Goal: Navigation & Orientation: Find specific page/section

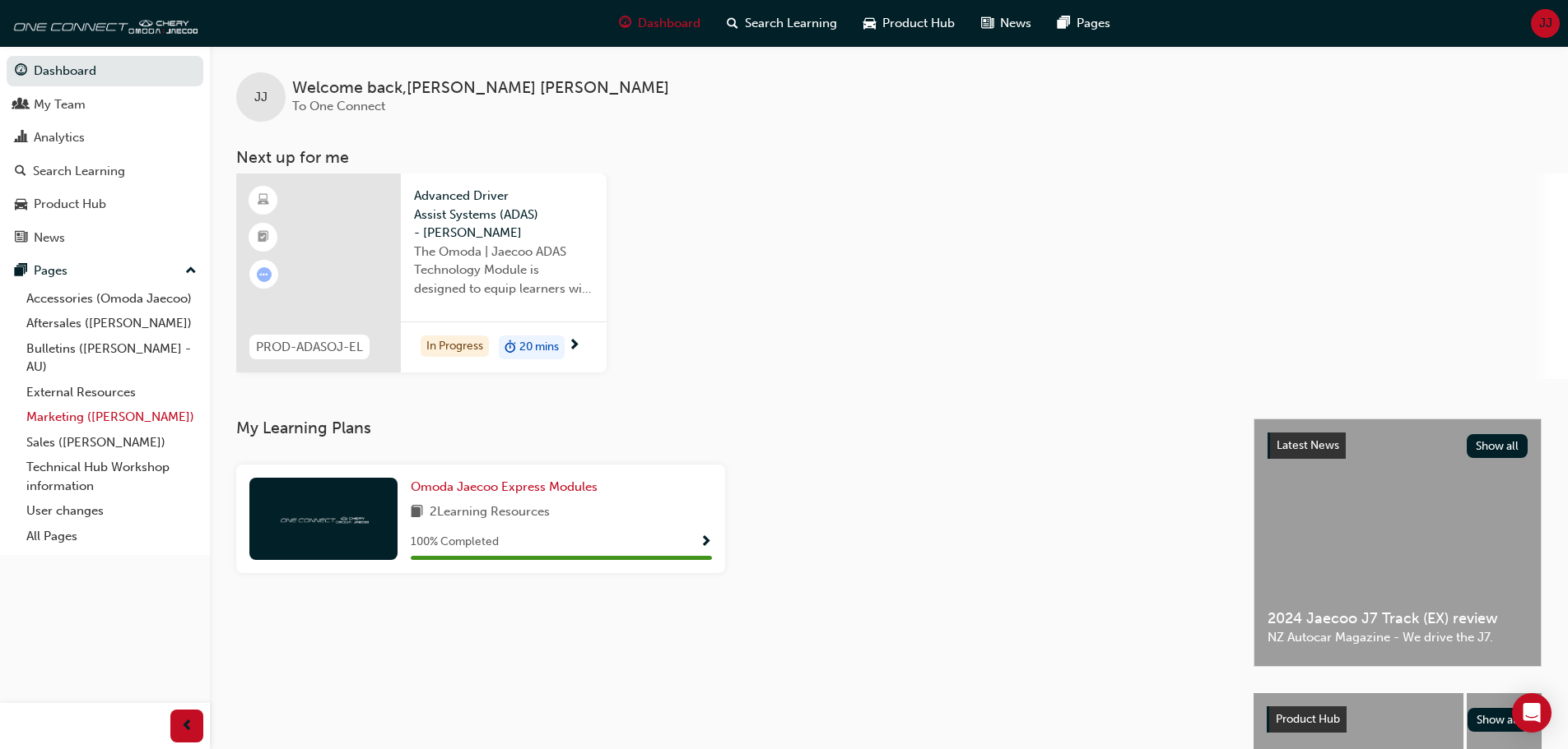
click at [79, 409] on link "Marketing ([PERSON_NAME])" at bounding box center [111, 417] width 183 height 26
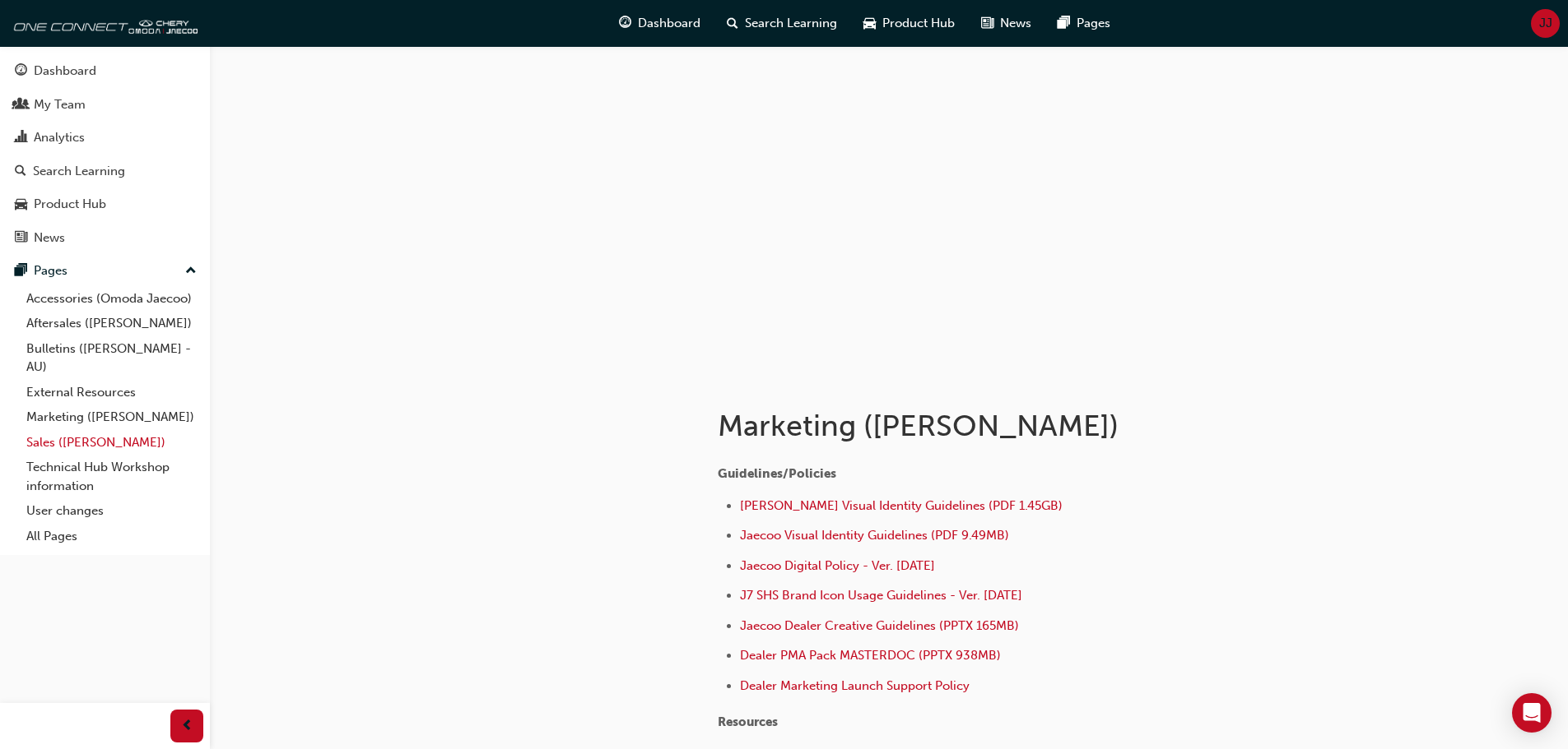
click at [75, 446] on link "Sales ([PERSON_NAME])" at bounding box center [111, 443] width 183 height 26
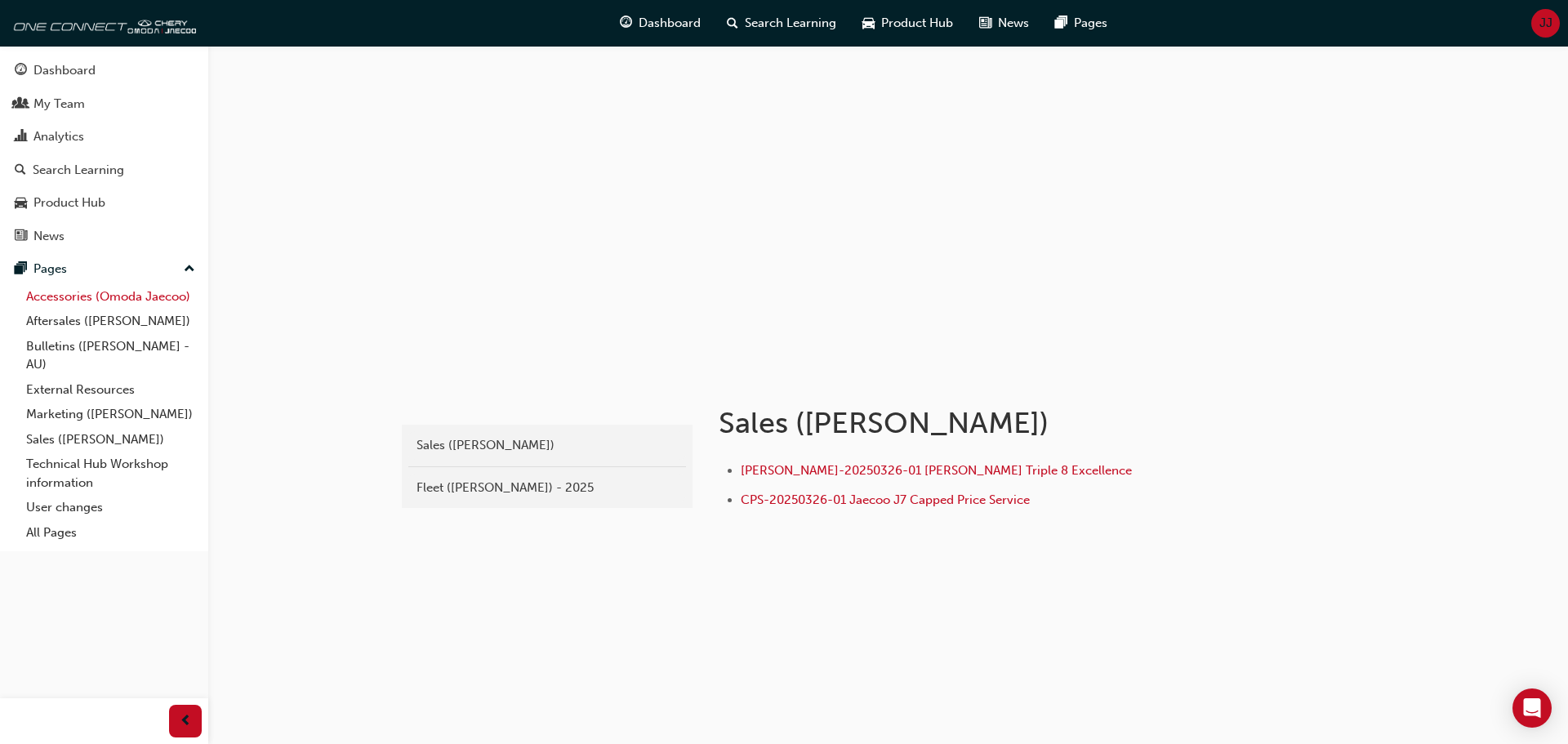
click at [98, 296] on link "Accessories (Omoda Jaecoo)" at bounding box center [110, 297] width 182 height 25
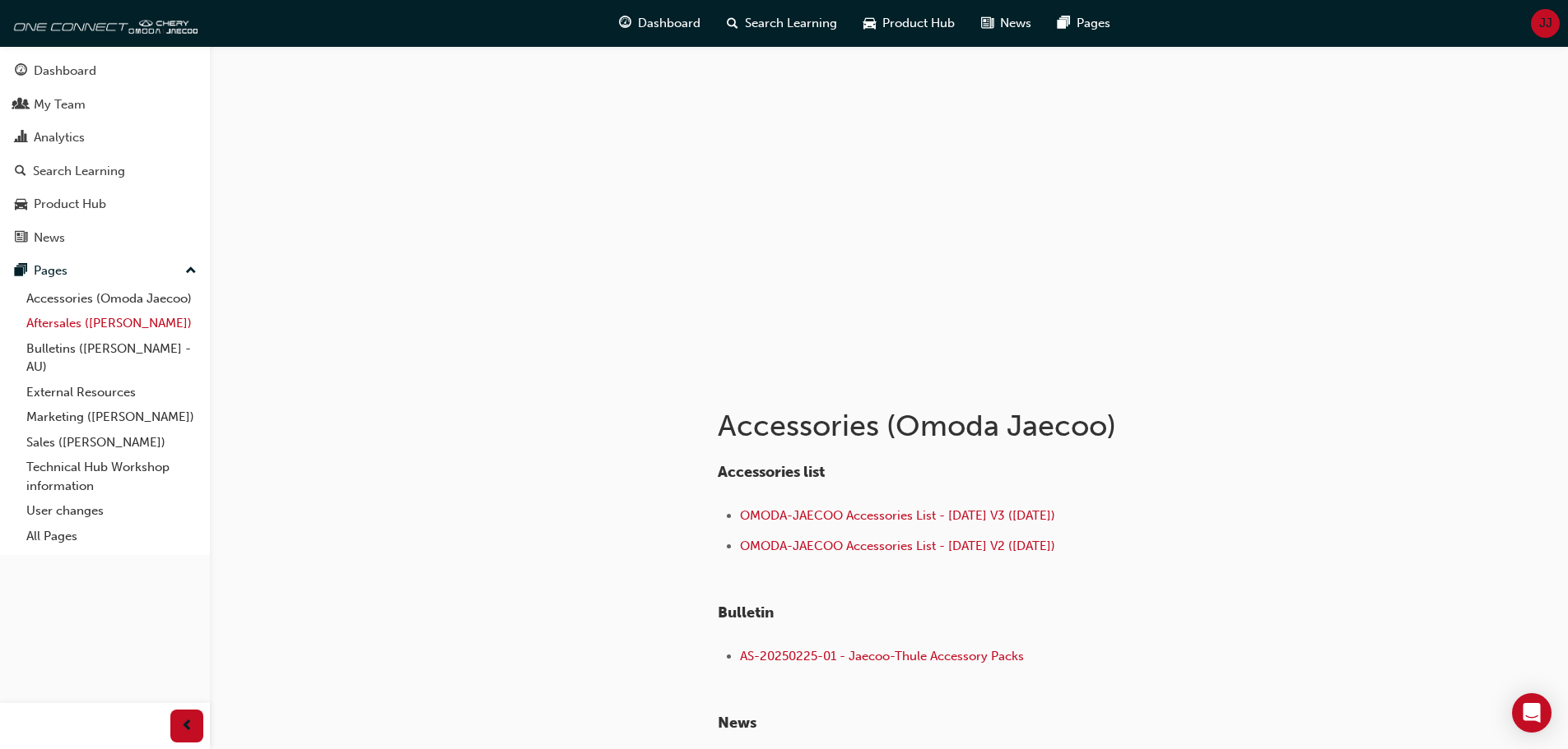
click at [105, 319] on link "Aftersales ([PERSON_NAME])" at bounding box center [111, 324] width 183 height 26
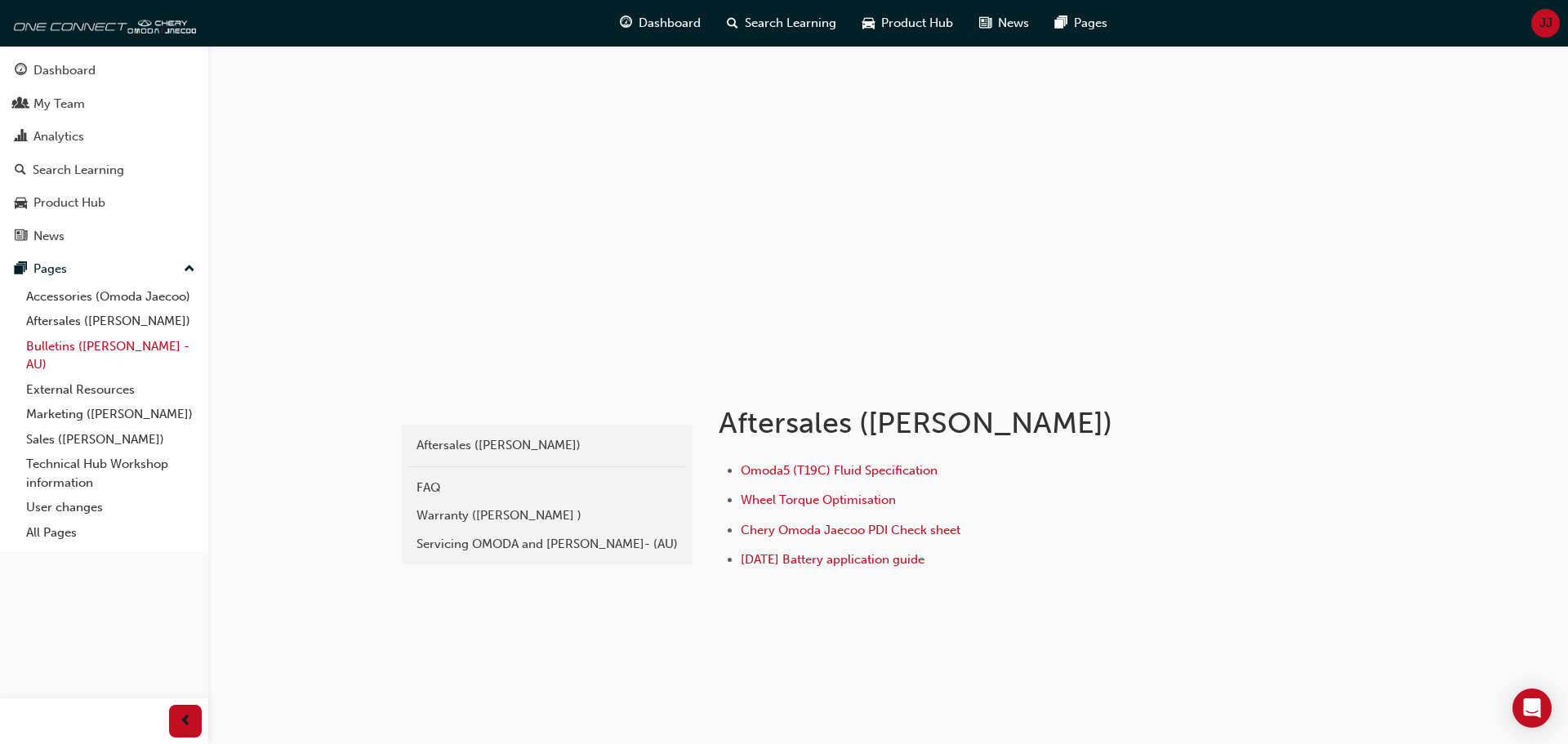
click at [108, 340] on link "Bulletins ([PERSON_NAME] - AU)" at bounding box center [110, 355] width 182 height 43
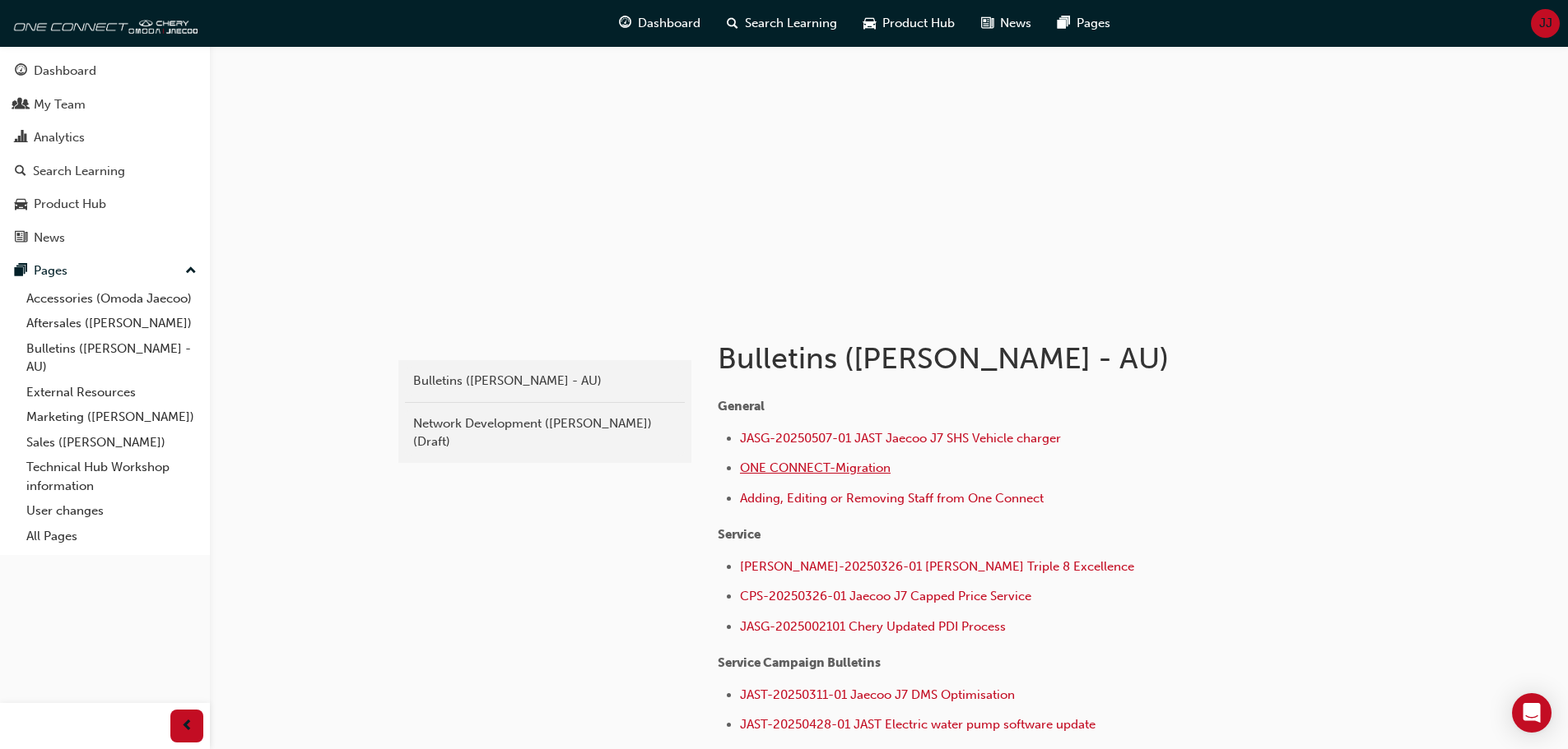
scroll to position [51, 0]
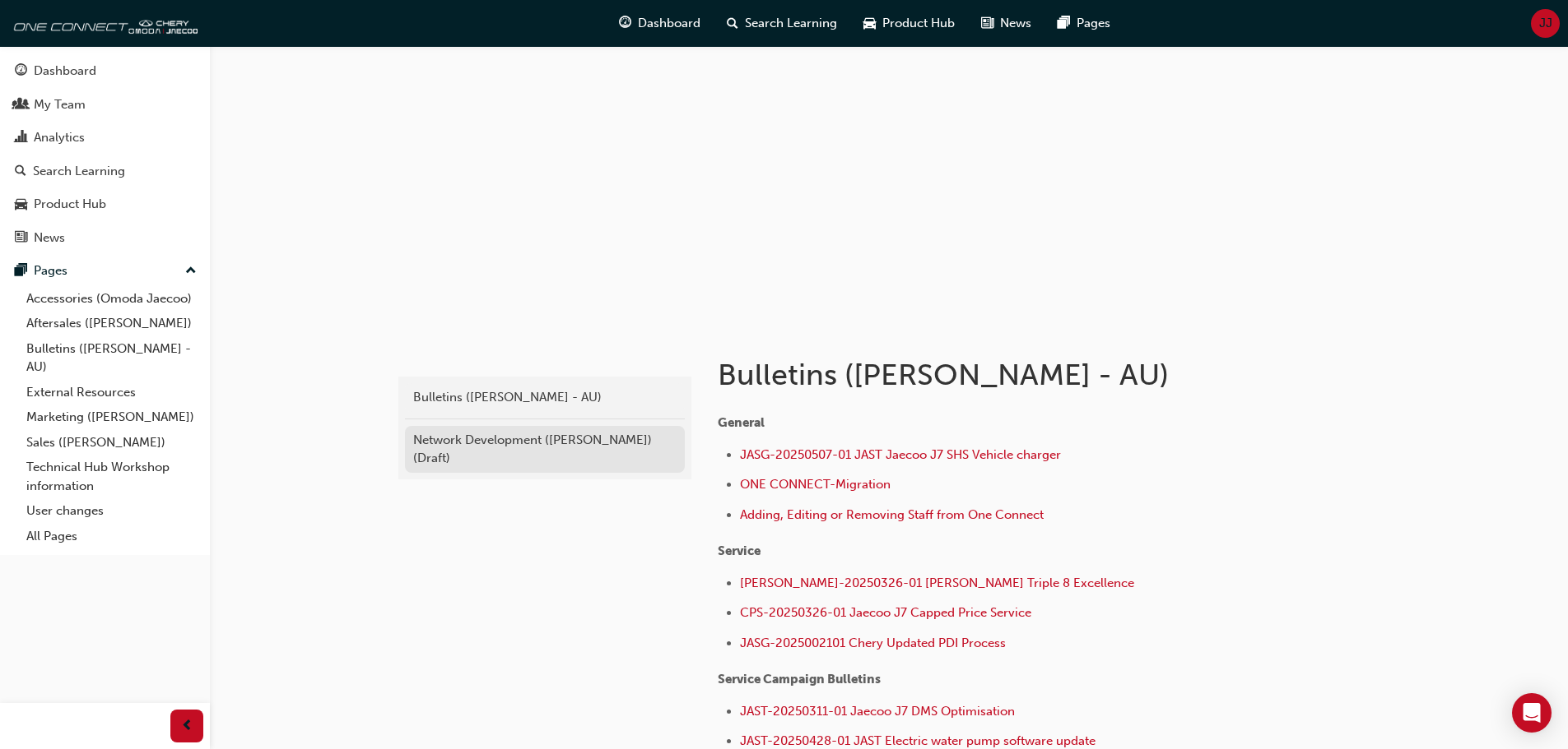
click at [613, 465] on div "Network Development ([PERSON_NAME]) (Draft)" at bounding box center [545, 449] width 264 height 37
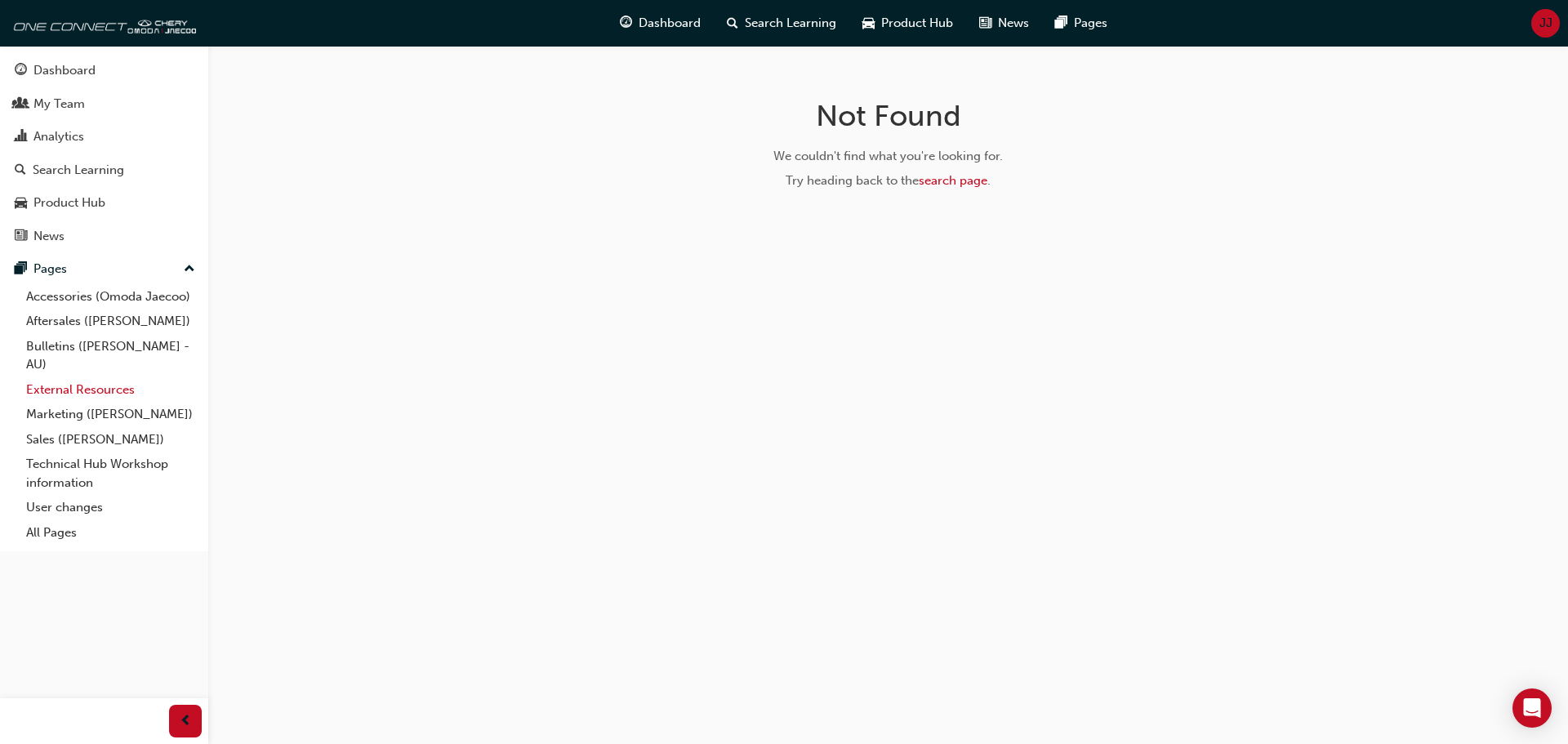
click at [111, 387] on link "External Resources" at bounding box center [110, 390] width 182 height 25
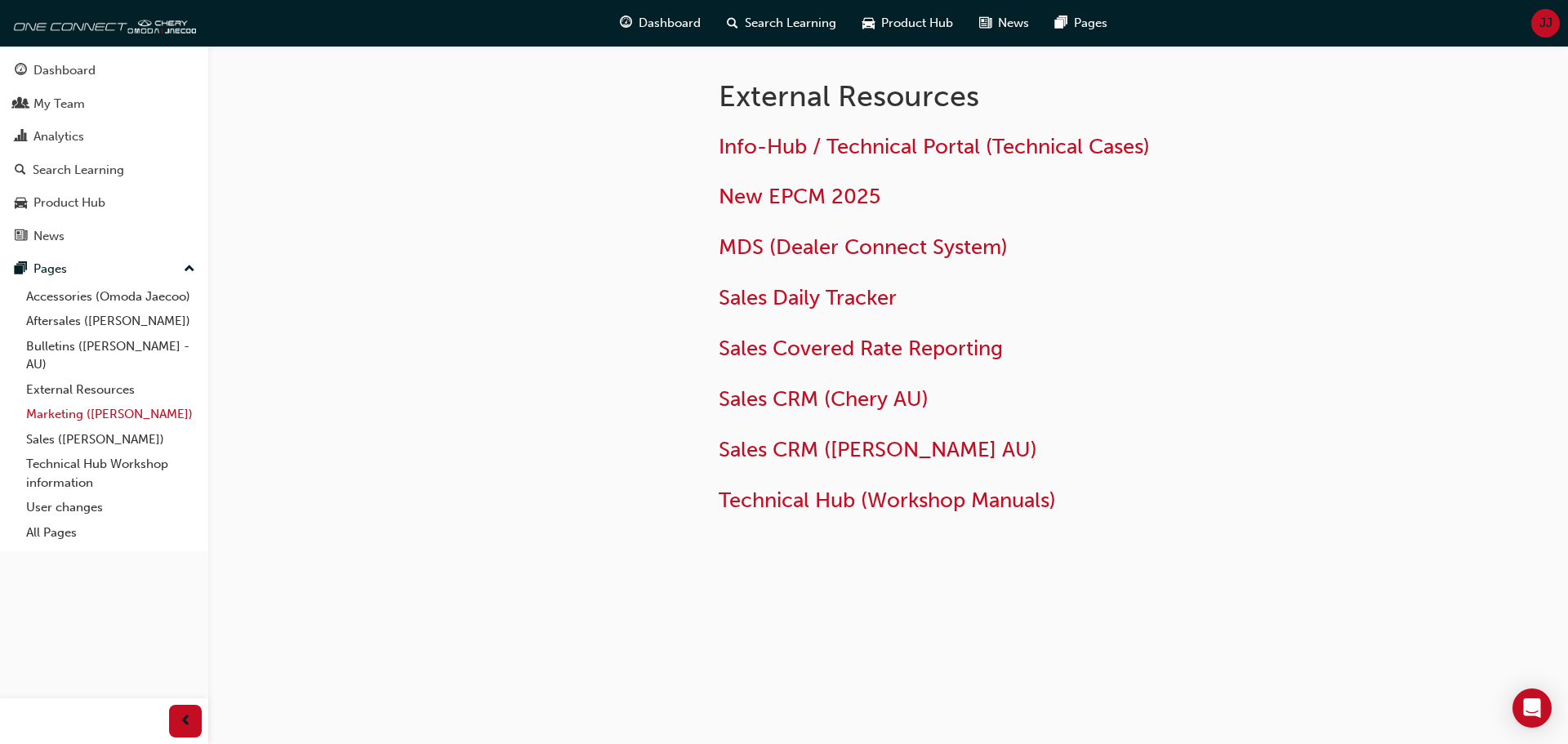
click at [111, 418] on link "Marketing ([PERSON_NAME])" at bounding box center [110, 415] width 182 height 25
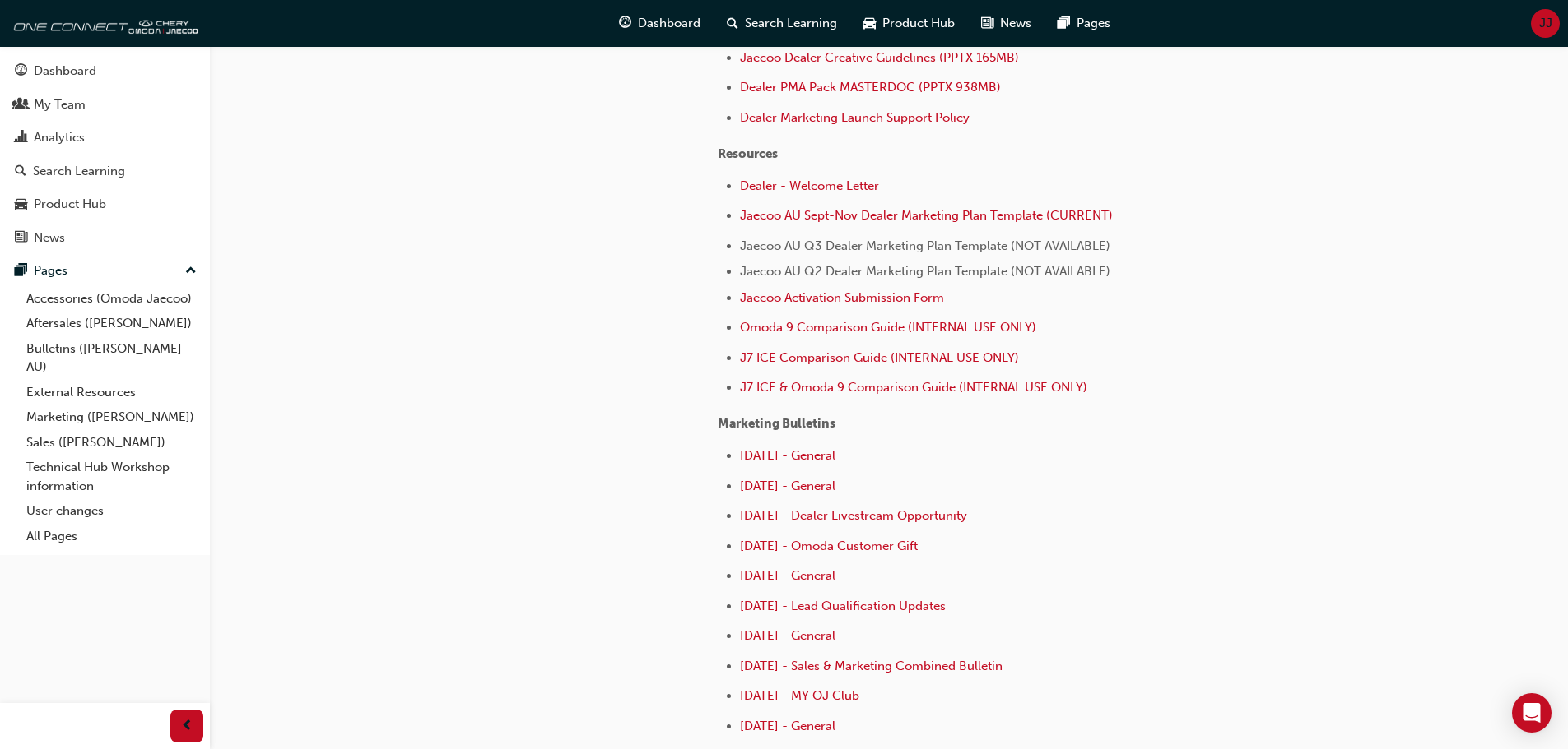
scroll to position [576, 0]
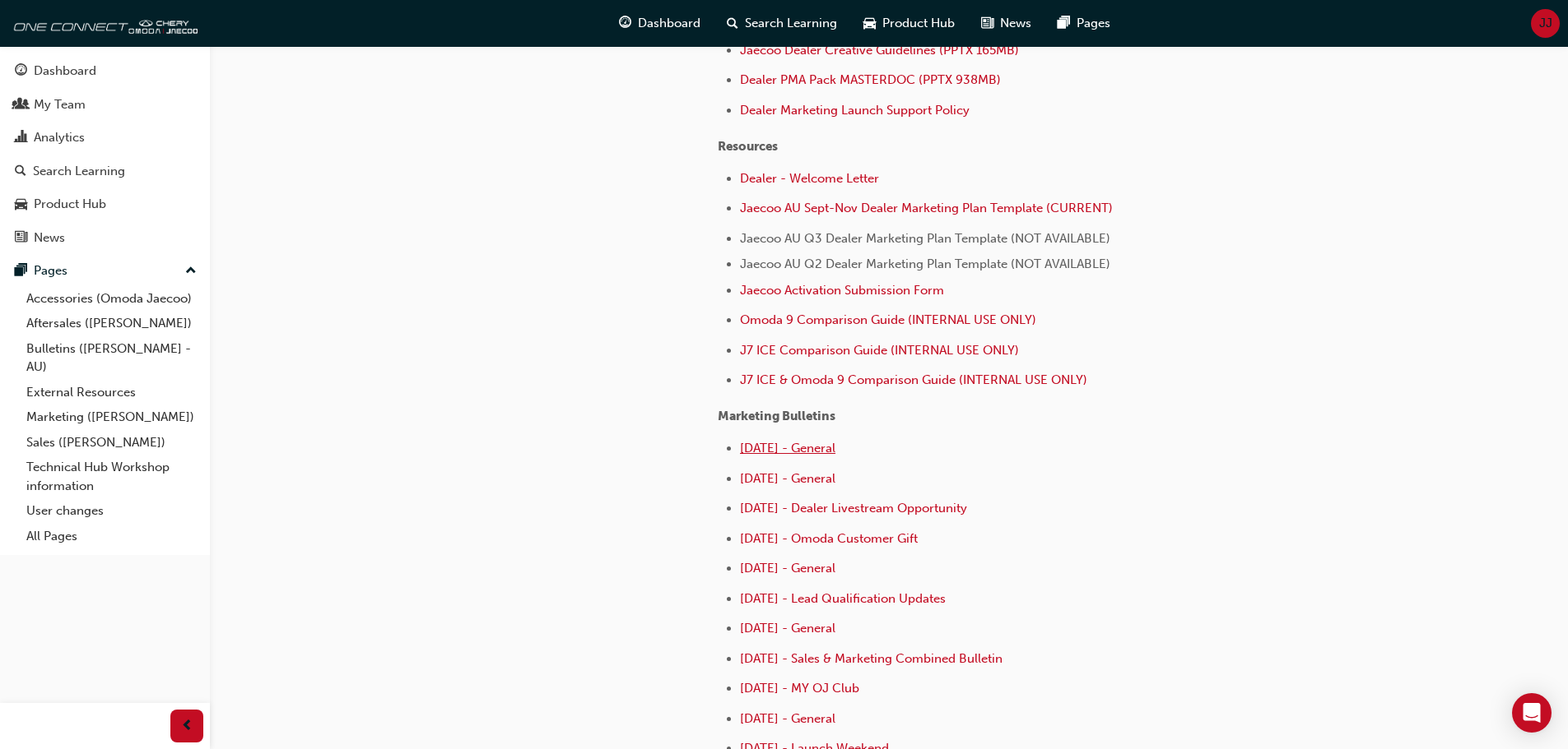
click at [772, 447] on span "[DATE] - General" at bounding box center [788, 448] width 96 height 15
